Goal: Task Accomplishment & Management: Manage account settings

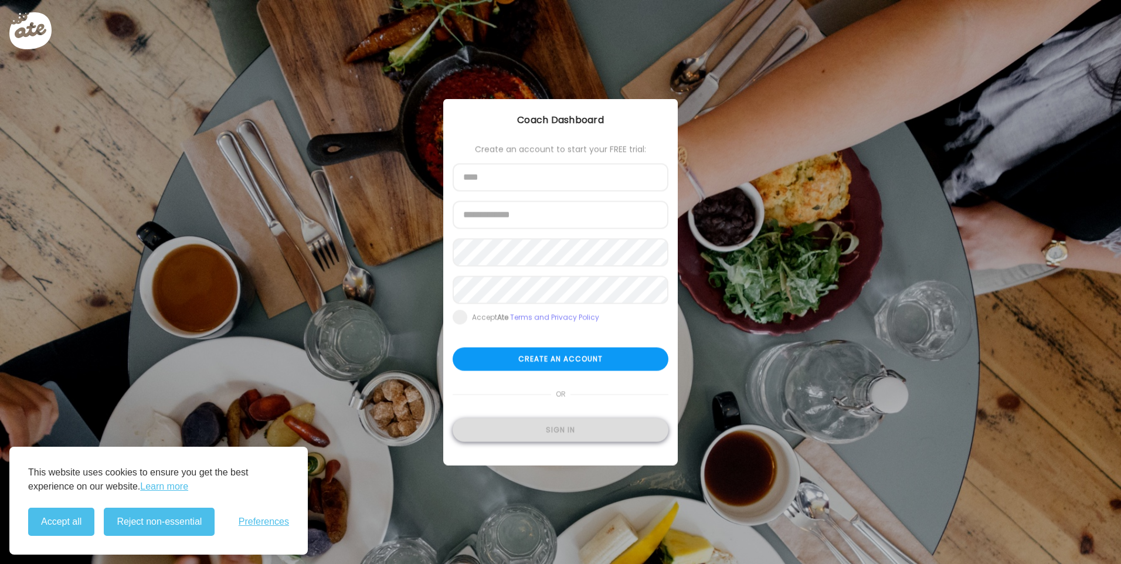
click at [576, 427] on div "Sign in" at bounding box center [561, 430] width 216 height 23
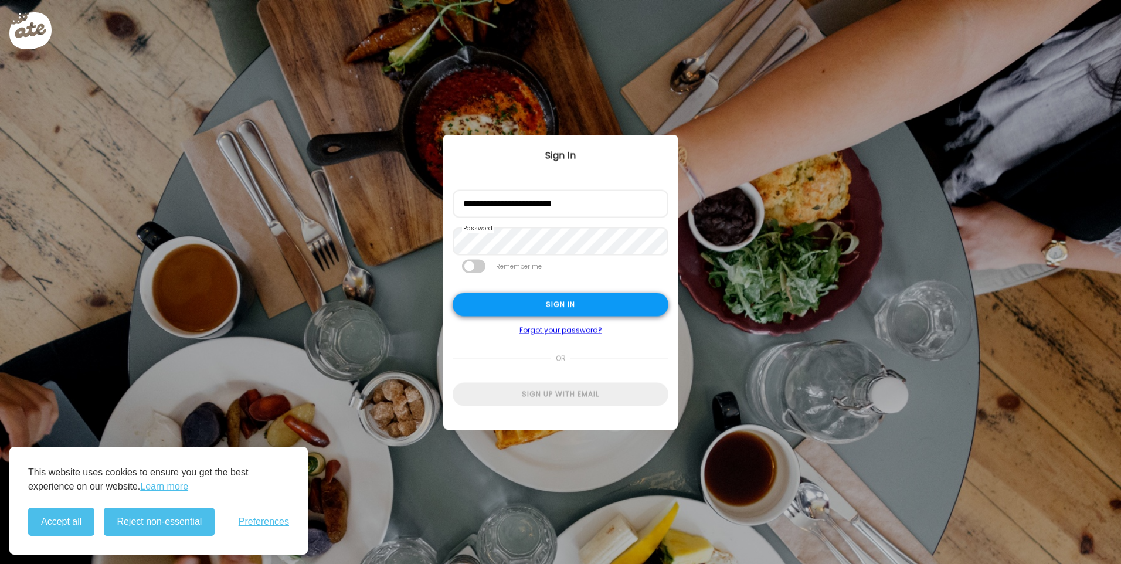
click at [571, 301] on div "Sign in" at bounding box center [561, 304] width 216 height 23
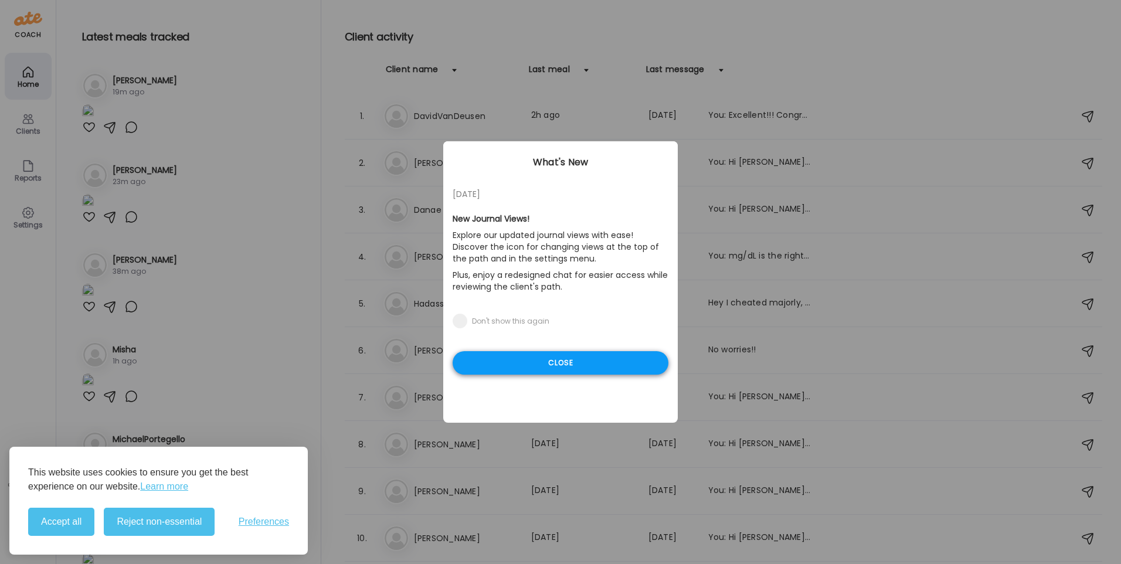
click at [597, 356] on div "Close" at bounding box center [561, 362] width 216 height 23
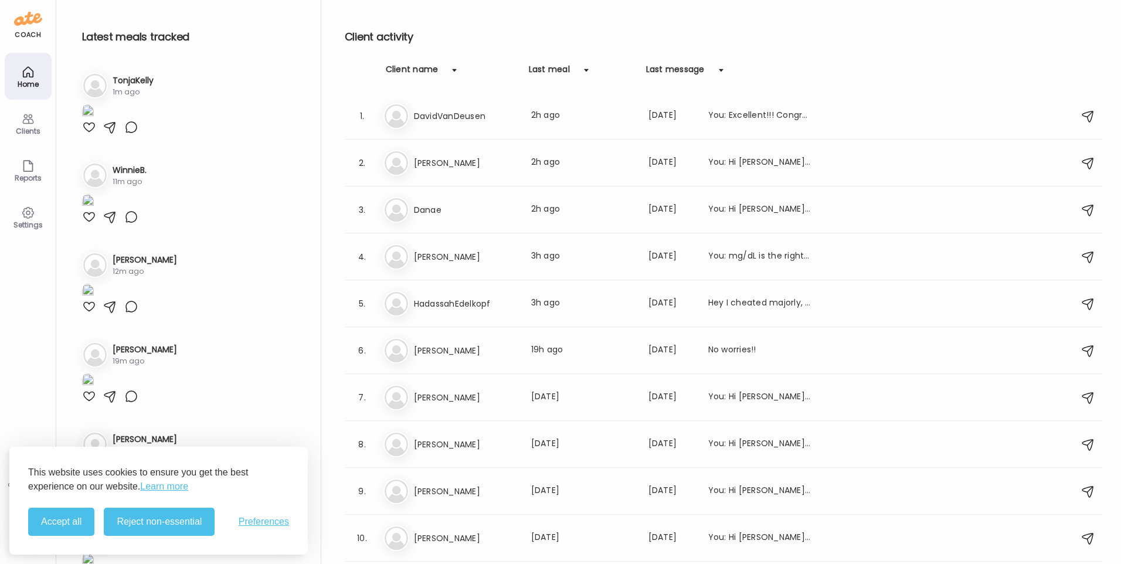
click at [21, 390] on div "coach Home Clients Coaches Teams Reports Settings 50 clients count" at bounding box center [28, 282] width 56 height 564
click at [62, 527] on button "Accept all" at bounding box center [61, 522] width 66 height 28
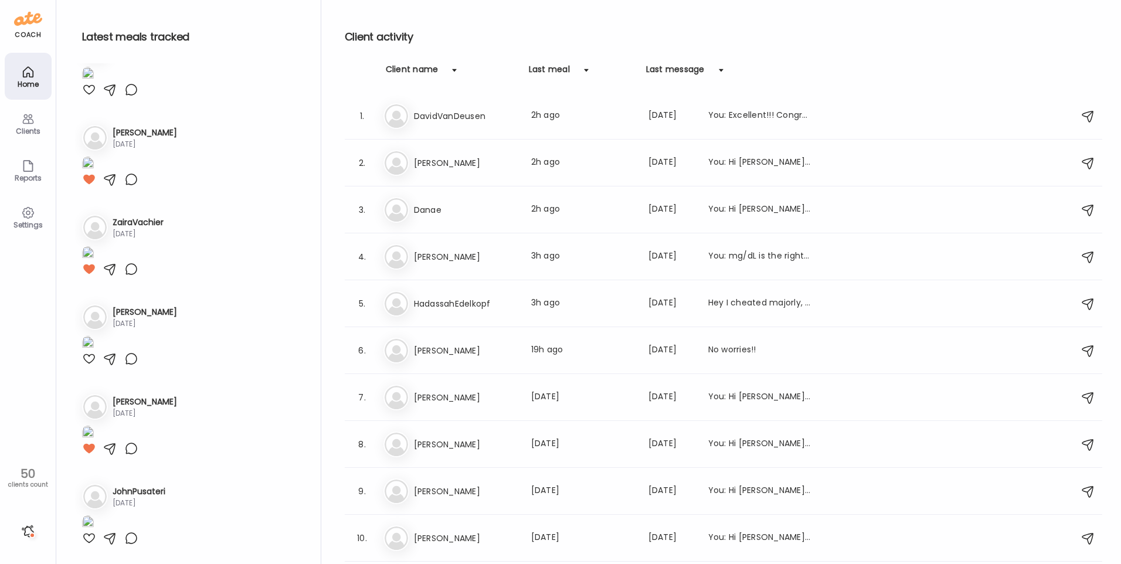
scroll to position [4398, 0]
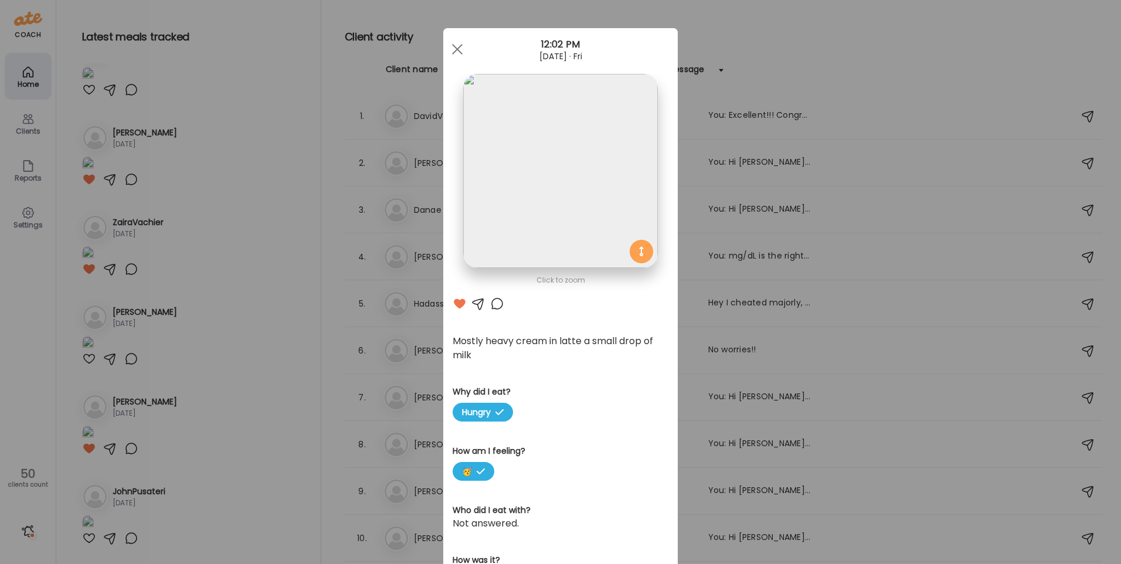
click at [189, 354] on div "Ate Coach Dashboard Wahoo! It’s official Take a moment to set up your Coach Pro…" at bounding box center [560, 282] width 1121 height 564
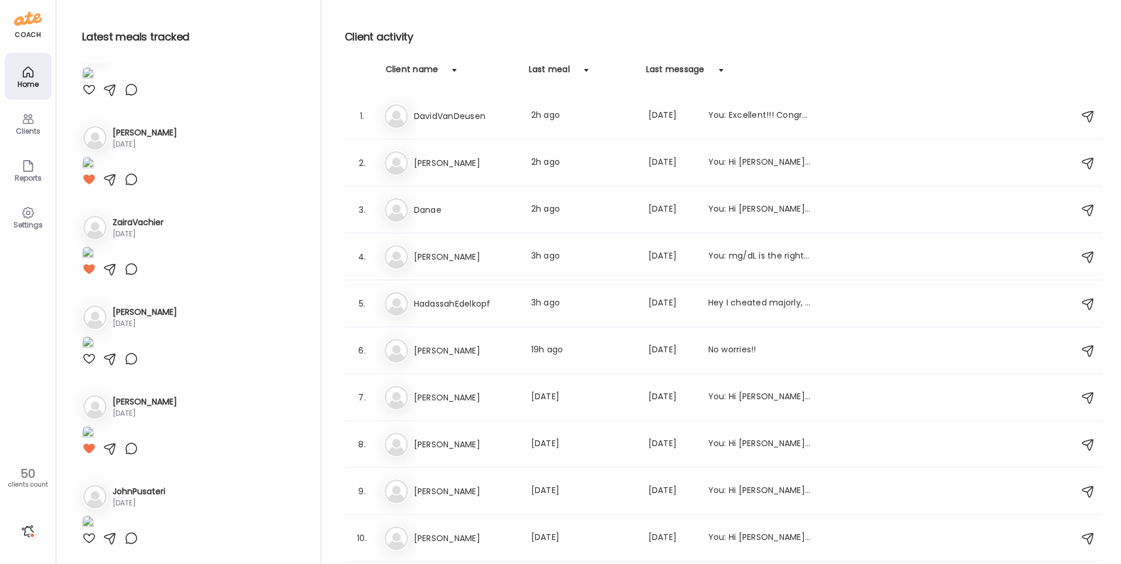
scroll to position [3812, 0]
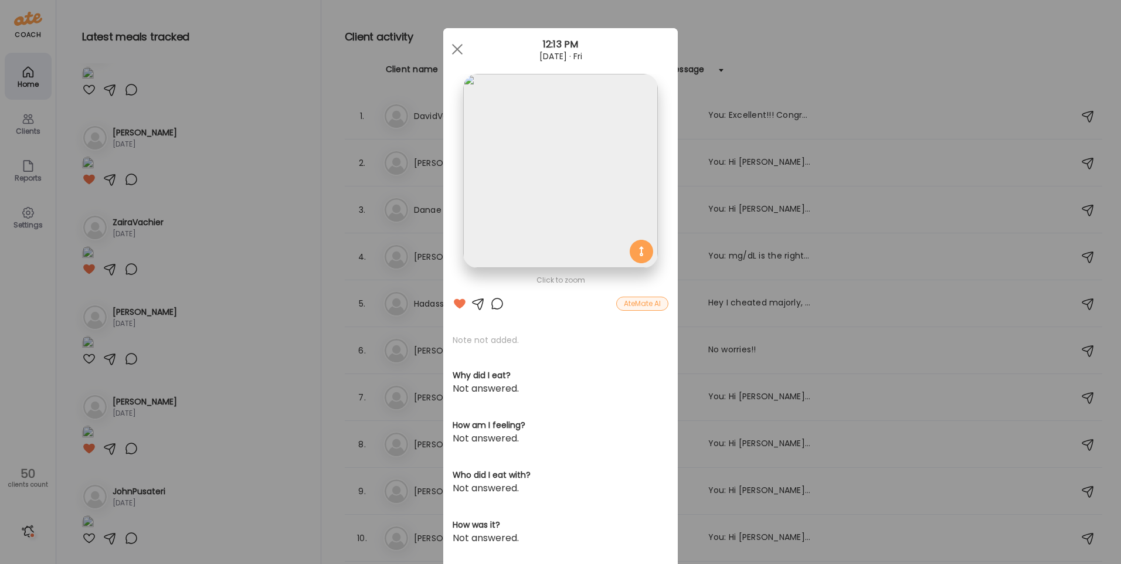
click at [491, 304] on div at bounding box center [497, 304] width 14 height 14
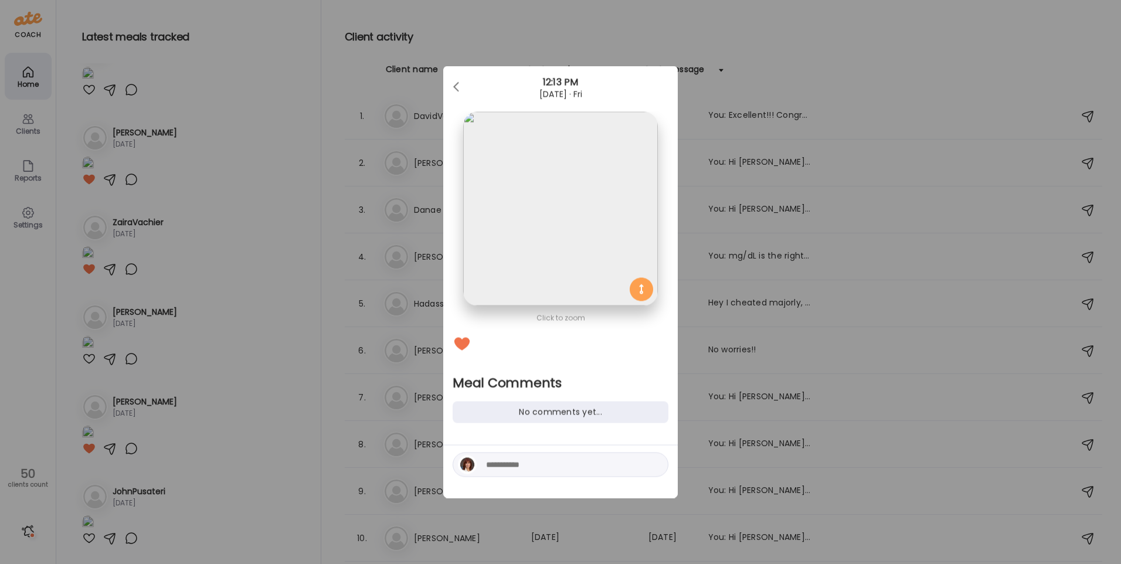
click at [318, 376] on div "Ate Coach Dashboard Wahoo! It’s official Take a moment to set up your Coach Pro…" at bounding box center [560, 282] width 1121 height 564
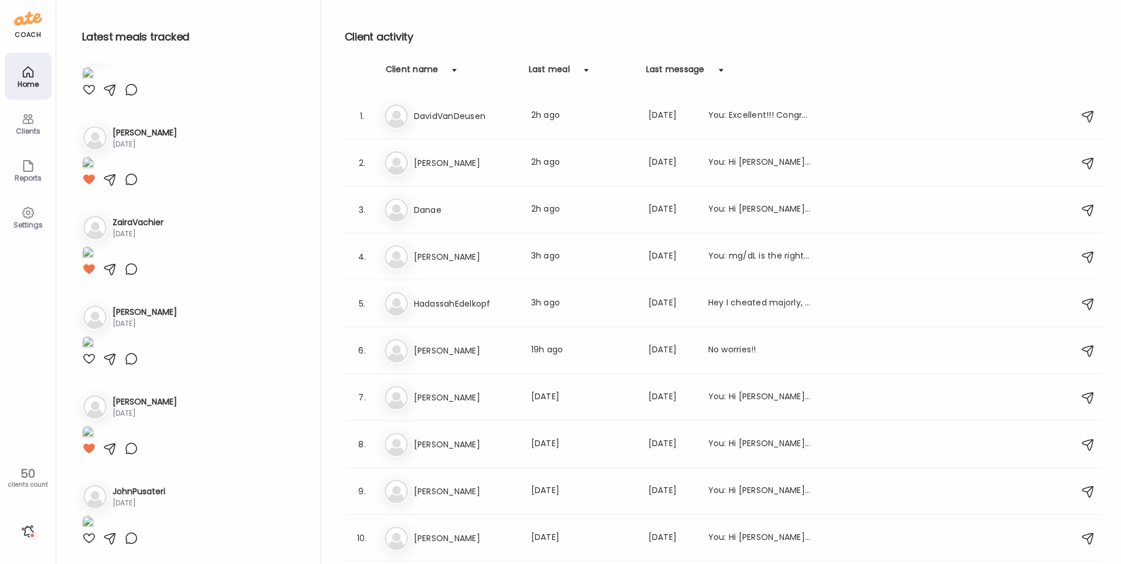
scroll to position [3518, 0]
click at [26, 532] on div at bounding box center [28, 531] width 19 height 19
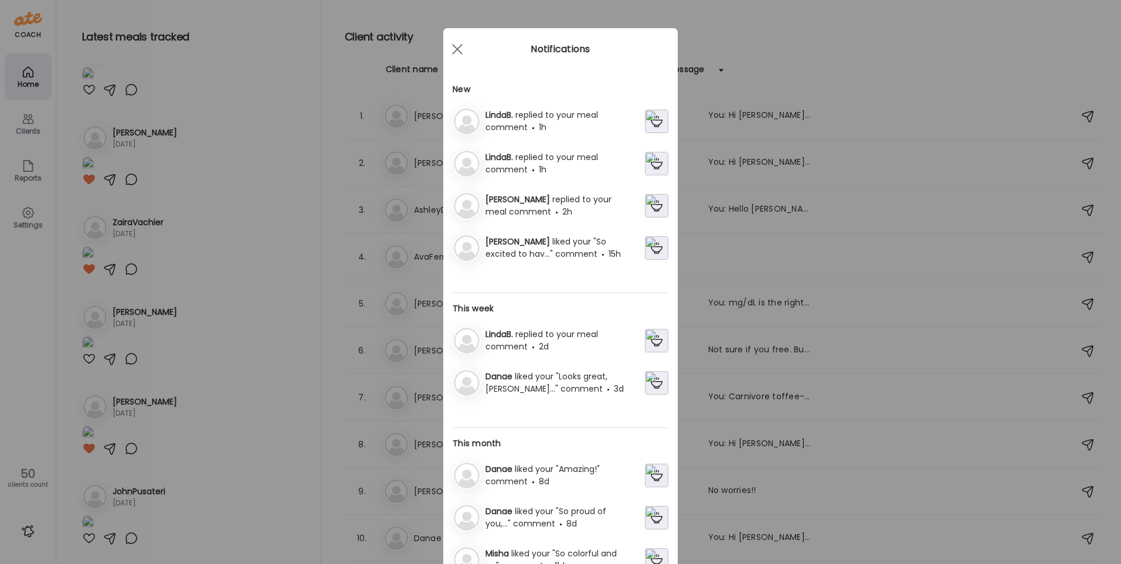
click at [649, 120] on img at bounding box center [656, 121] width 23 height 23
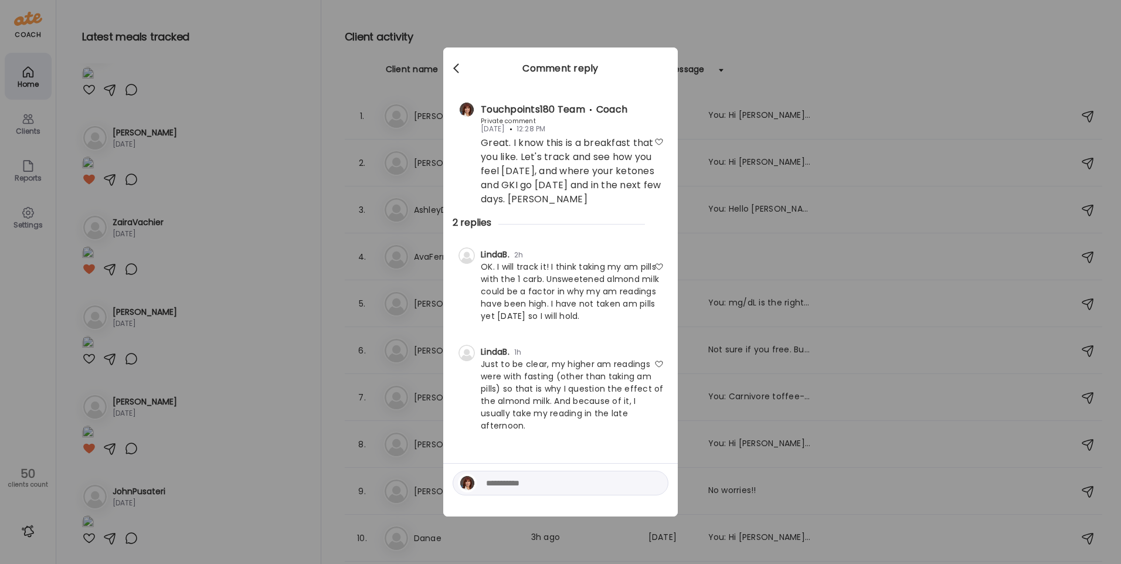
click at [464, 67] on div at bounding box center [457, 68] width 23 height 23
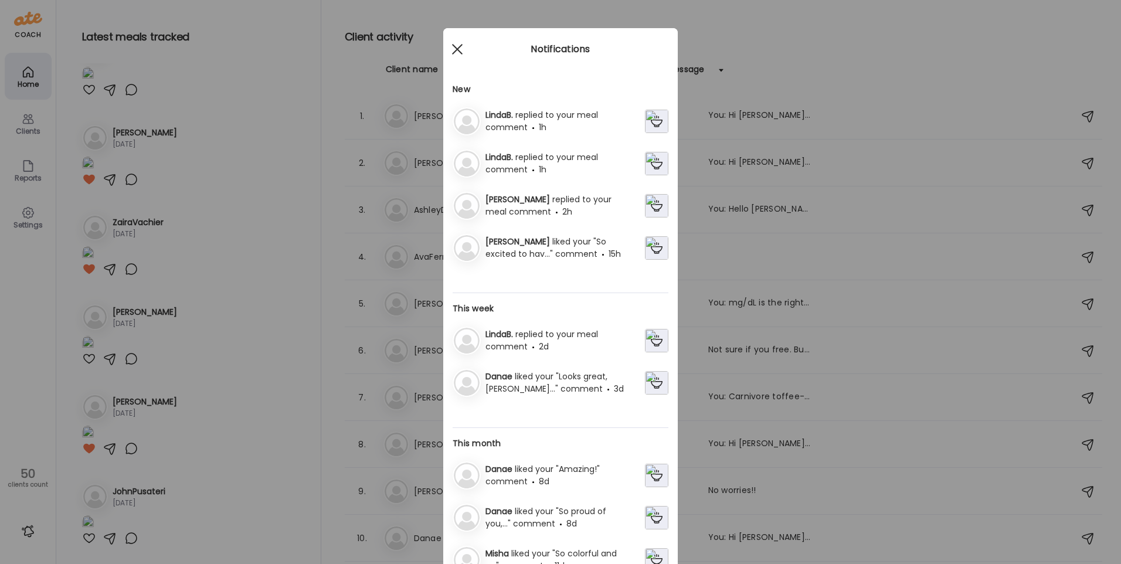
click at [454, 55] on div at bounding box center [457, 49] width 23 height 23
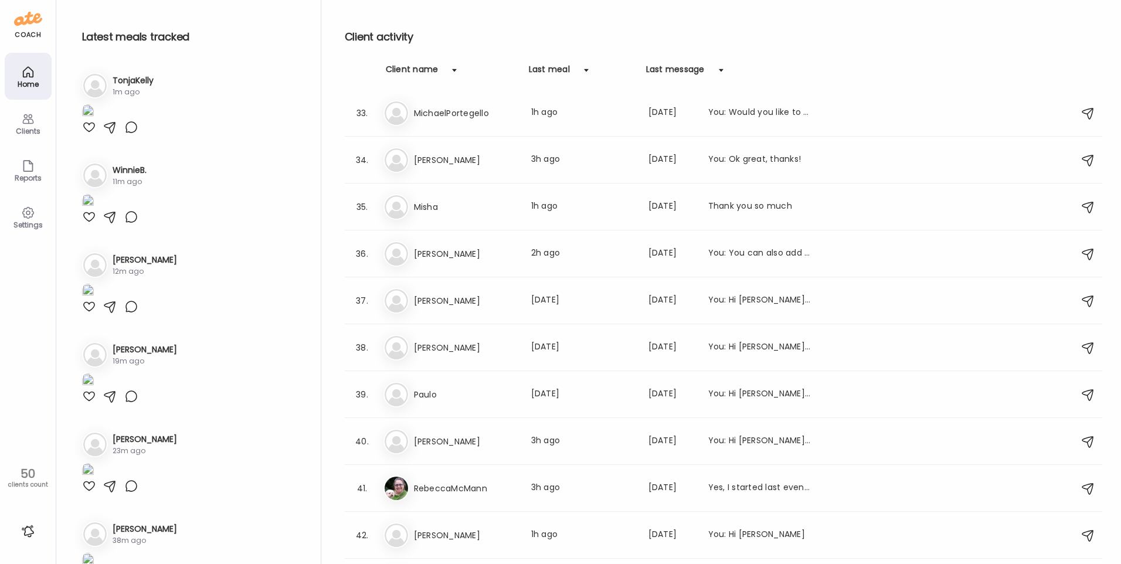
scroll to position [1634, 0]
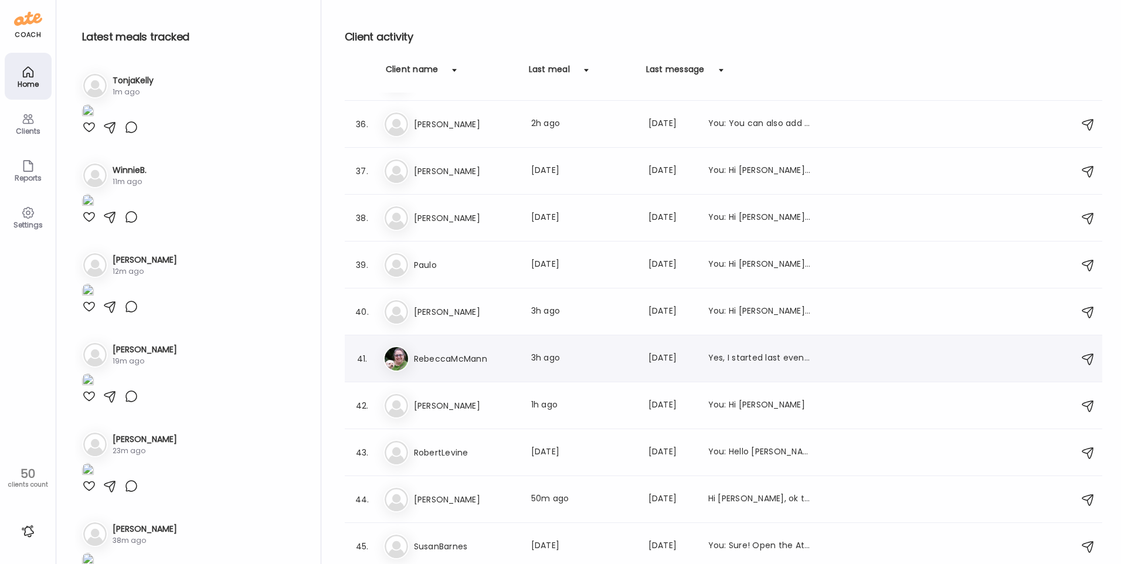
click at [464, 366] on div "Re RebeccaMcMann Last meal: 3h ago Last message: 42d ago Yes, I started last ev…" at bounding box center [726, 359] width 684 height 26
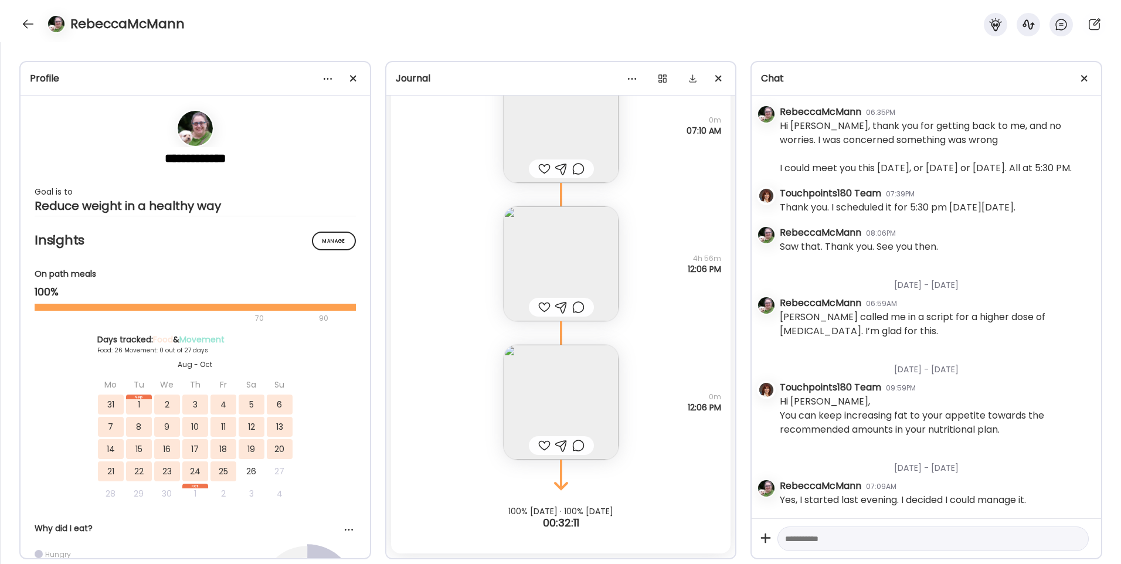
scroll to position [1861, 0]
click at [29, 22] on div at bounding box center [28, 24] width 19 height 19
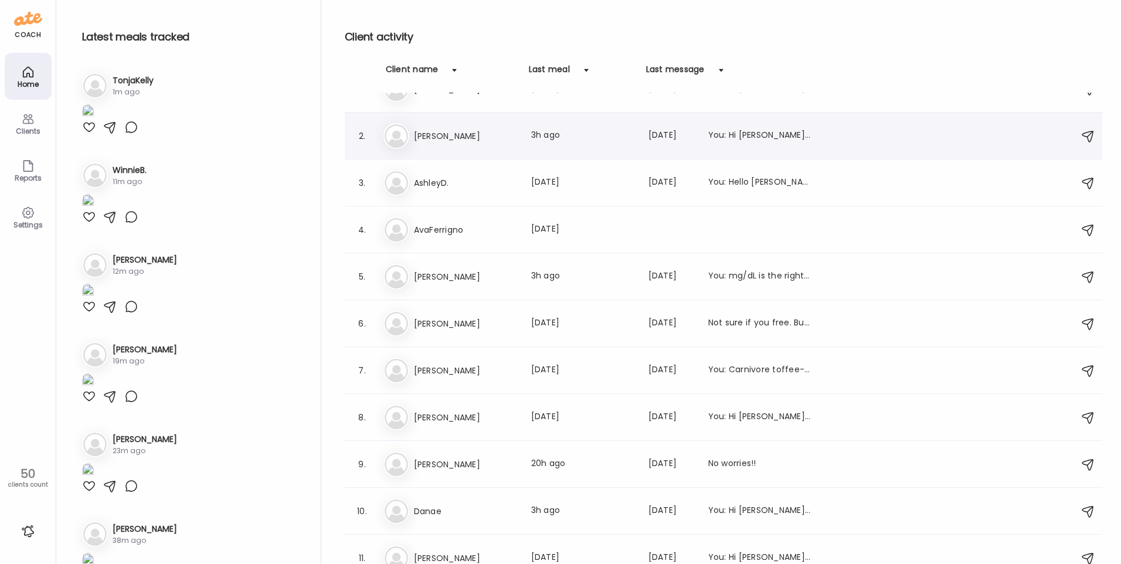
scroll to position [0, 0]
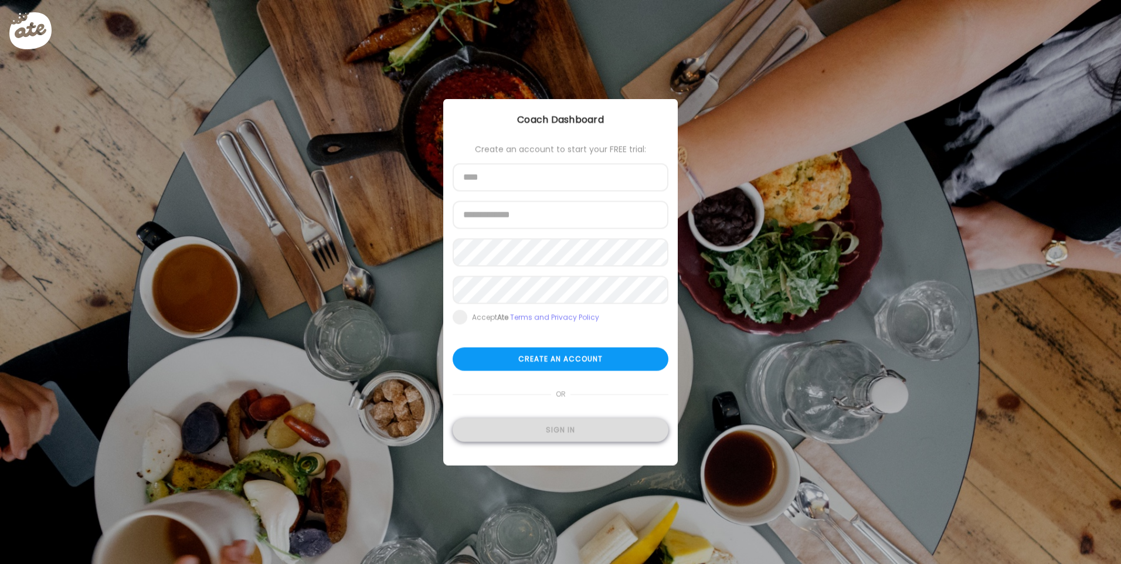
type input "**********"
click at [560, 431] on div "Sign in" at bounding box center [561, 430] width 216 height 23
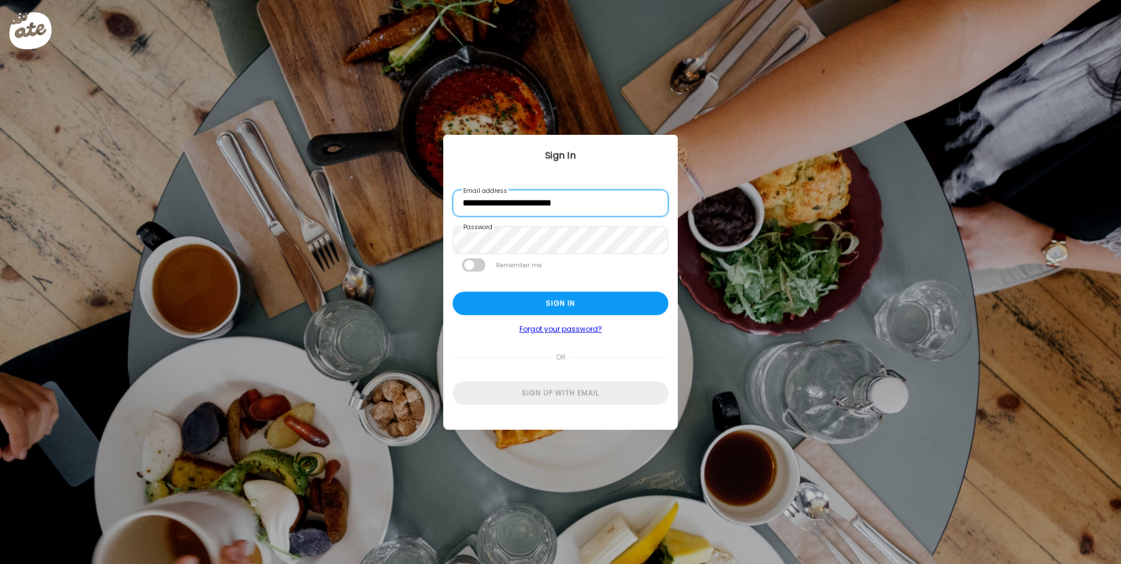
click at [599, 203] on input "**********" at bounding box center [561, 203] width 216 height 27
